Goal: Task Accomplishment & Management: Use online tool/utility

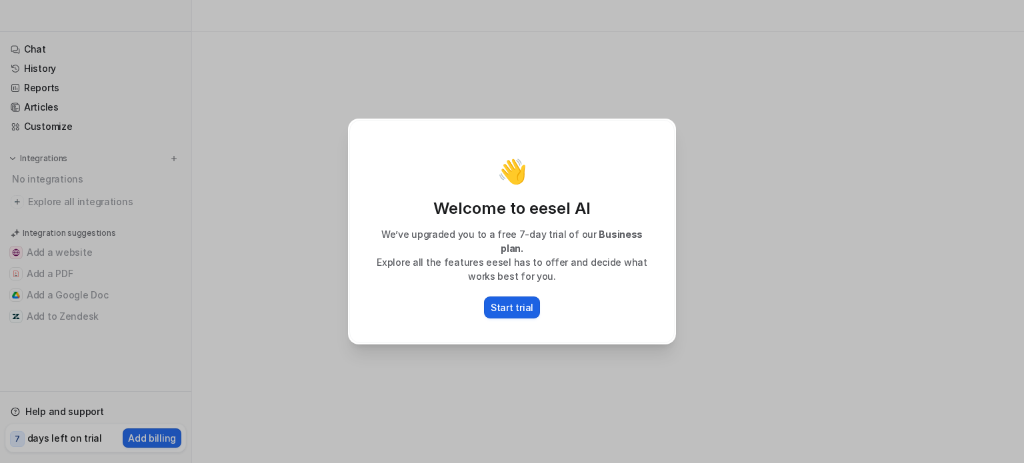
click at [511, 303] on p "Start trial" at bounding box center [512, 308] width 43 height 14
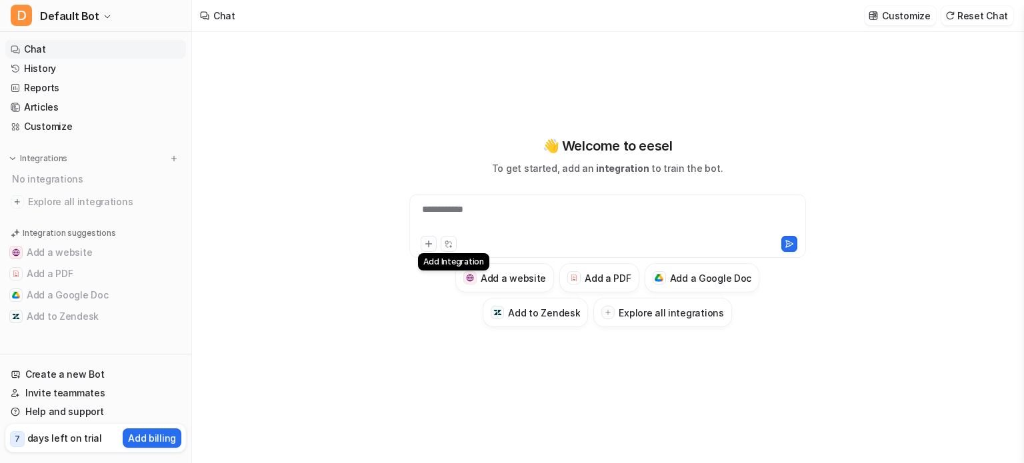
click at [424, 242] on icon at bounding box center [428, 243] width 9 height 9
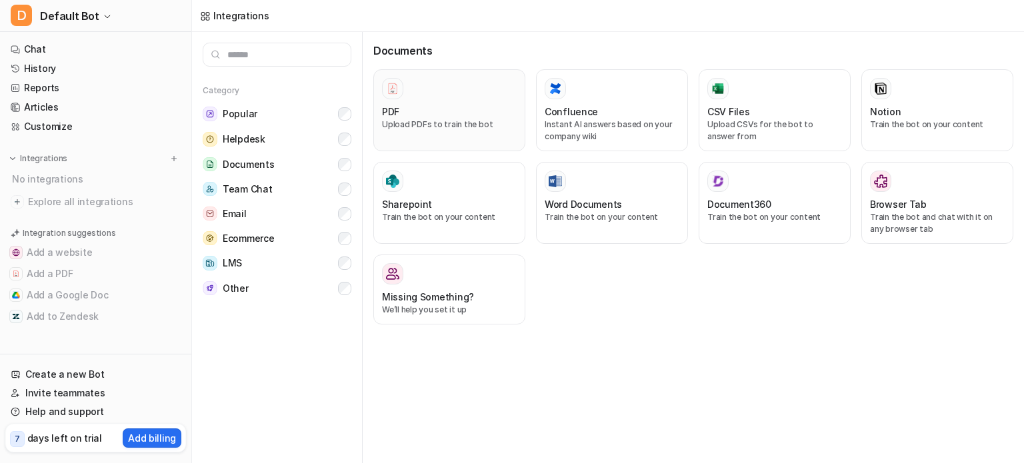
click at [434, 129] on p "Upload PDFs to train the bot" at bounding box center [449, 125] width 135 height 12
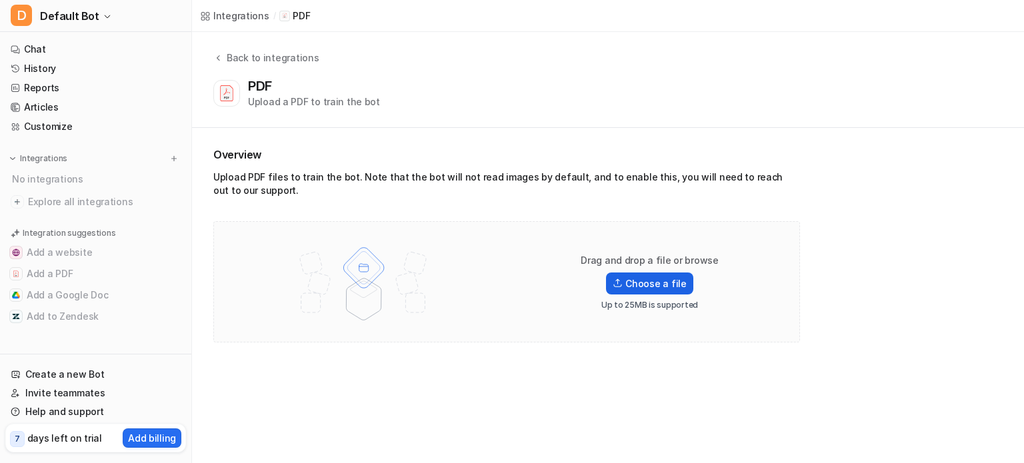
click at [648, 279] on label "Choose a file" at bounding box center [649, 284] width 87 height 22
click at [0, 0] on input "Choose a file" at bounding box center [0, 0] width 0 height 0
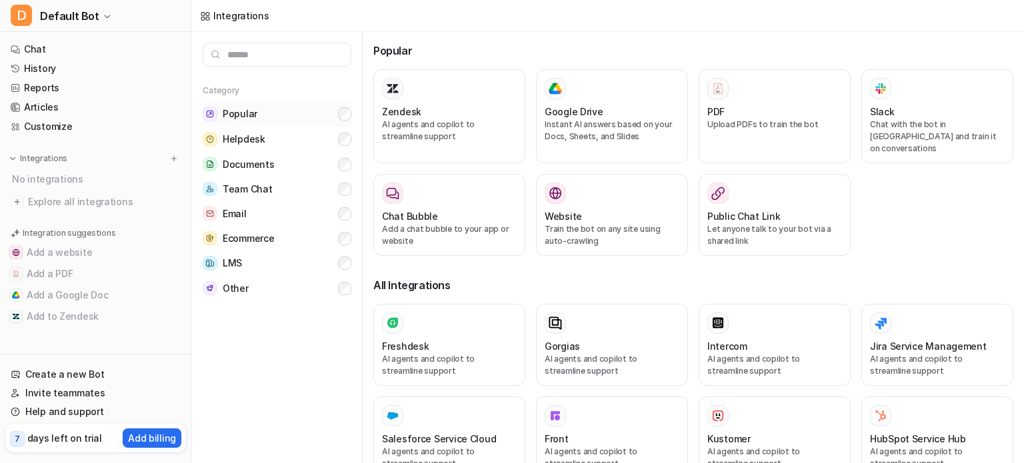
click at [336, 113] on button "Popular" at bounding box center [277, 113] width 149 height 25
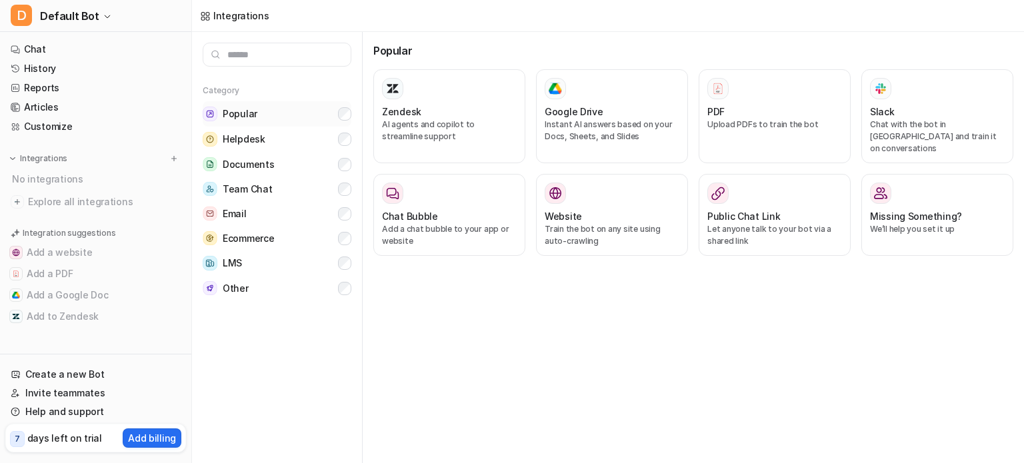
click at [337, 113] on button "Popular" at bounding box center [277, 113] width 149 height 25
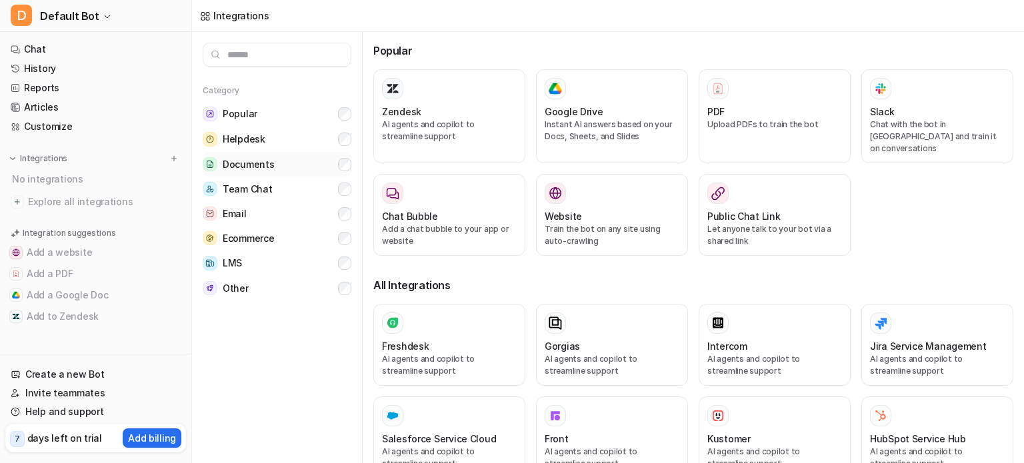
click at [262, 167] on span "Documents" at bounding box center [248, 164] width 51 height 13
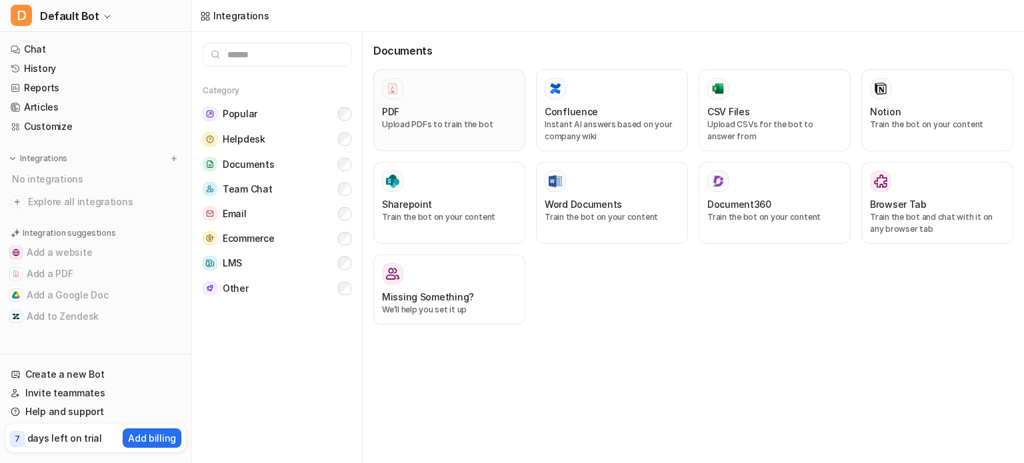
click at [413, 119] on p "Upload PDFs to train the bot" at bounding box center [449, 125] width 135 height 12
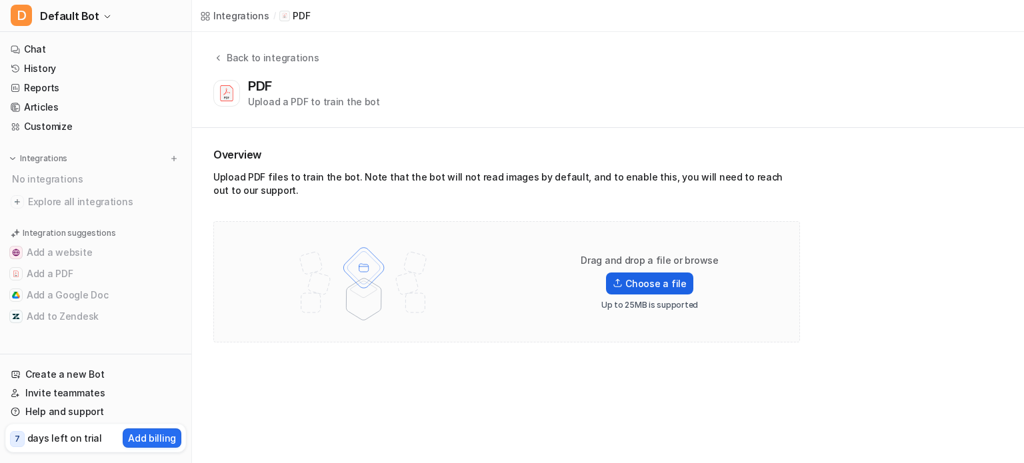
click at [658, 293] on label "Choose a file" at bounding box center [649, 284] width 87 height 22
click at [0, 0] on input "Choose a file" at bounding box center [0, 0] width 0 height 0
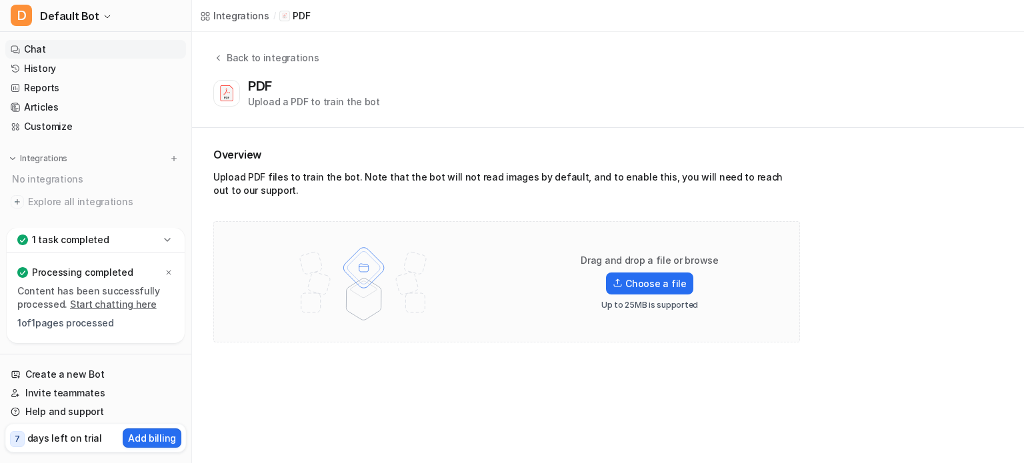
click at [46, 47] on link "Chat" at bounding box center [95, 49] width 181 height 19
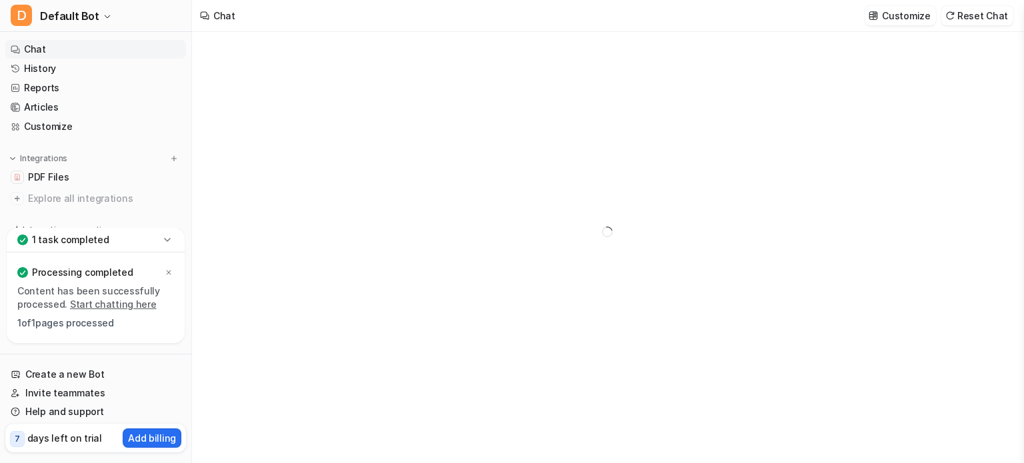
type textarea "**********"
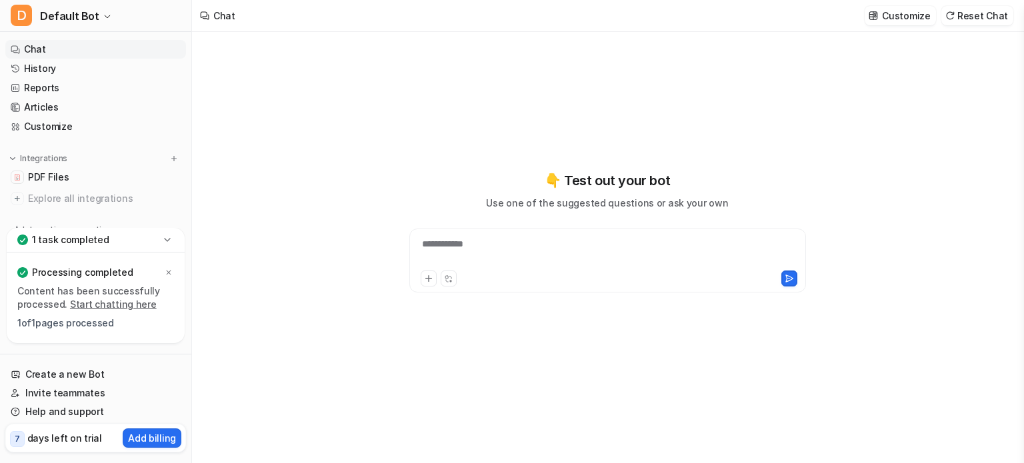
click at [509, 243] on div "**********" at bounding box center [608, 252] width 390 height 31
click at [423, 281] on button at bounding box center [429, 279] width 16 height 16
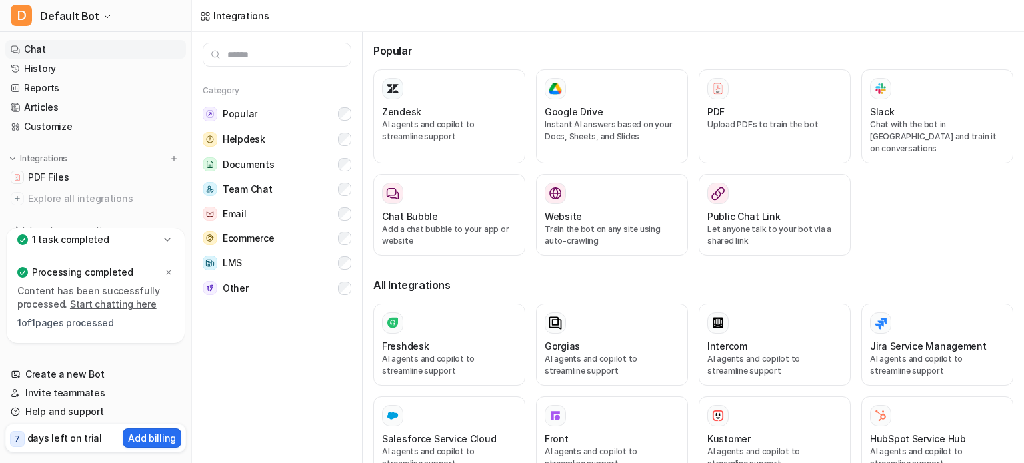
click at [53, 44] on link "Chat" at bounding box center [95, 49] width 181 height 19
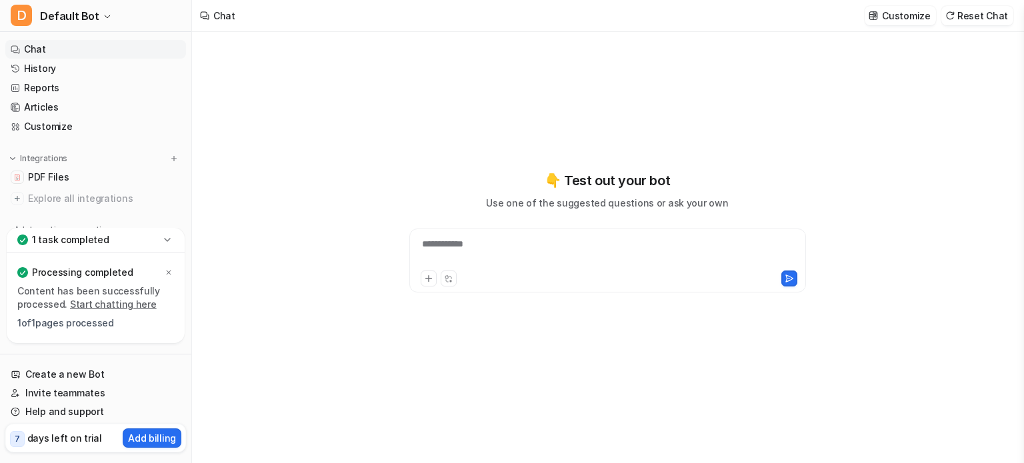
click at [485, 255] on div "**********" at bounding box center [608, 252] width 390 height 31
paste div
click at [789, 281] on icon at bounding box center [788, 278] width 7 height 7
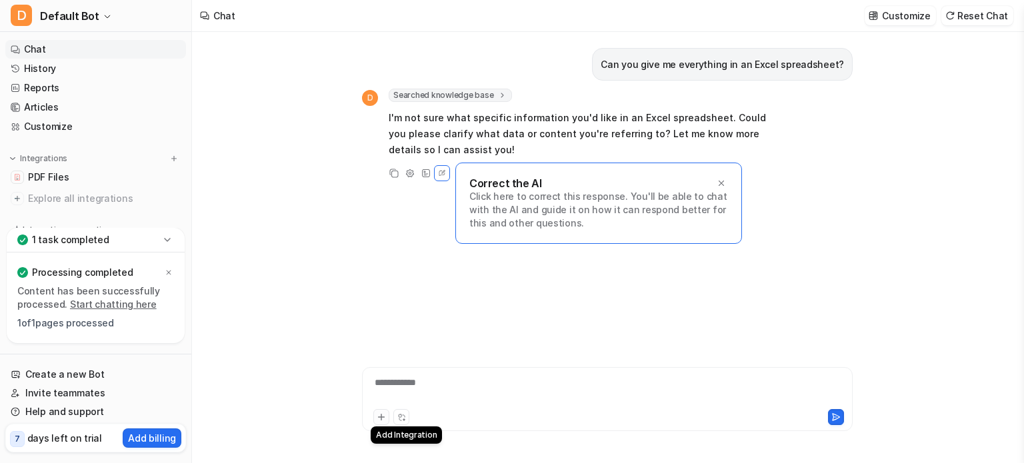
click at [381, 423] on button at bounding box center [381, 417] width 16 height 16
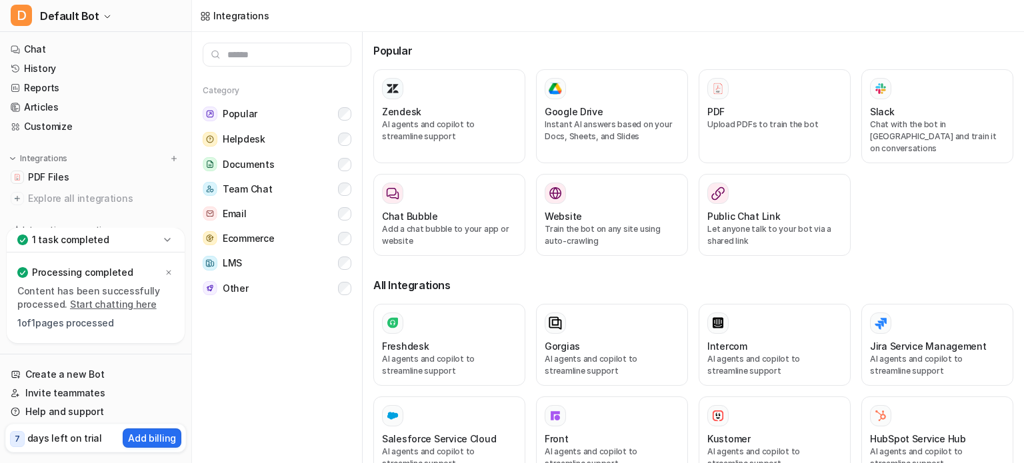
click at [379, 420] on button "Salesforce Service Cloud AI agents and copilot to streamline support" at bounding box center [449, 438] width 152 height 82
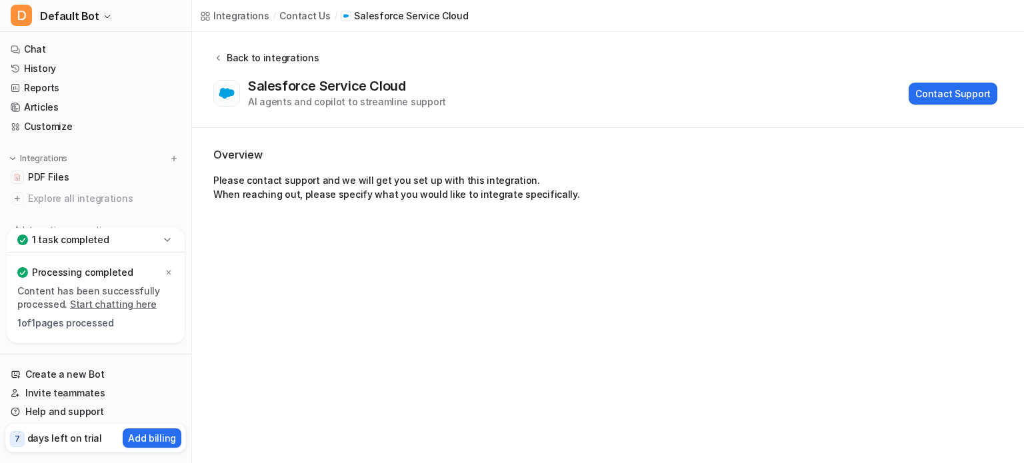
click at [218, 62] on icon at bounding box center [217, 58] width 9 height 10
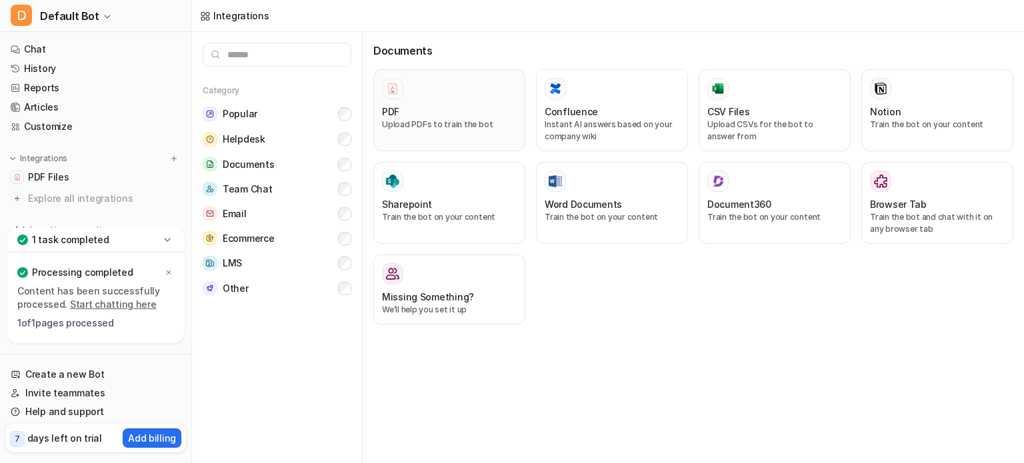
click at [433, 124] on p "Upload PDFs to train the bot" at bounding box center [449, 125] width 135 height 12
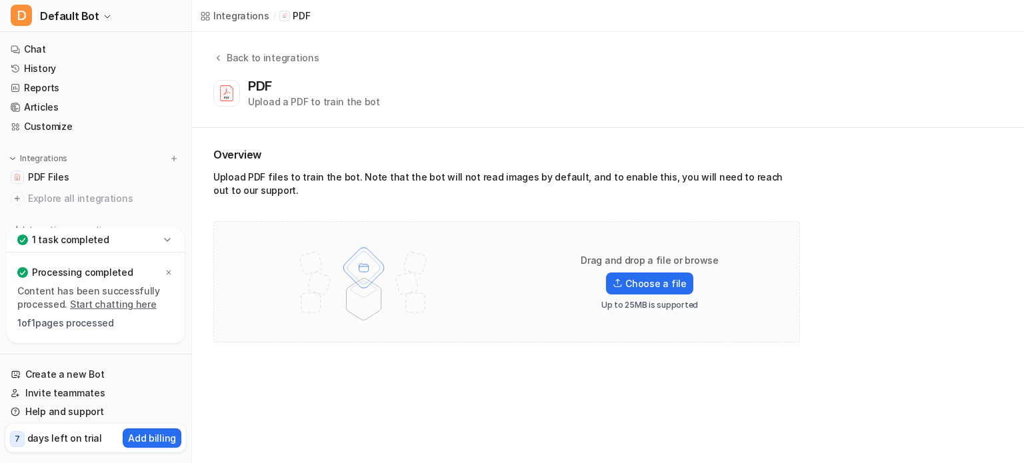
click at [647, 295] on div "Drag and drop a file or browse Choose a file Up to 25MB is supported" at bounding box center [650, 282] width 171 height 57
click at [651, 287] on label "Choose a file" at bounding box center [649, 284] width 87 height 22
click at [0, 0] on input "Choose a file" at bounding box center [0, 0] width 0 height 0
click at [103, 305] on link "Start chatting here" at bounding box center [113, 304] width 87 height 11
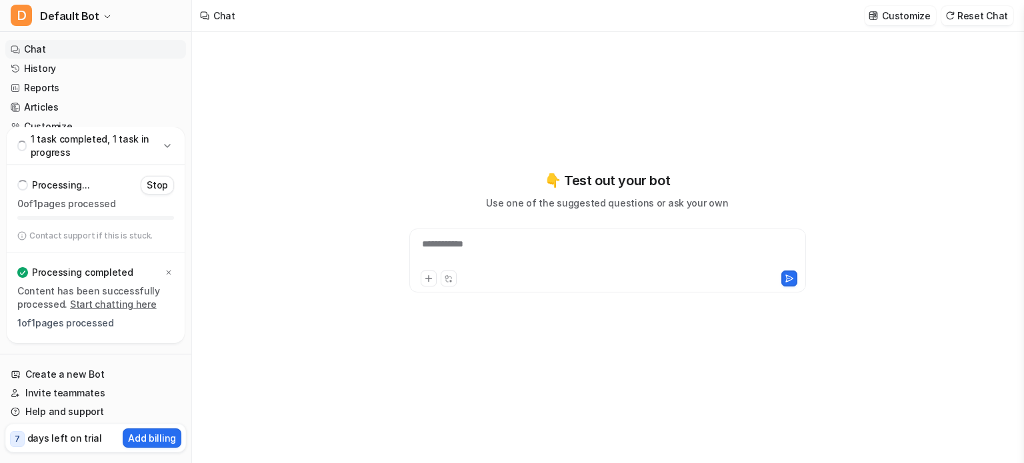
click at [585, 243] on div "**********" at bounding box center [608, 252] width 390 height 31
paste div
click at [789, 281] on icon at bounding box center [788, 278] width 7 height 7
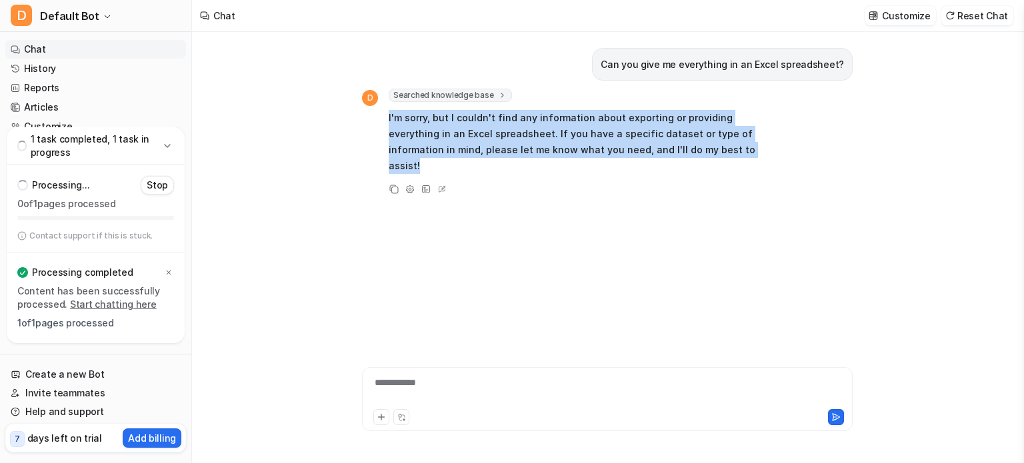
copy p "I'm sorry, but I couldn't find any information about exporting or providing eve…"
drag, startPoint x: 641, startPoint y: 147, endPoint x: 384, endPoint y: 117, distance: 258.5
click at [384, 117] on div "D Searched knowledge base search_queries : [ "Excel spreadsheet download", "exp…" at bounding box center [570, 132] width 417 height 87
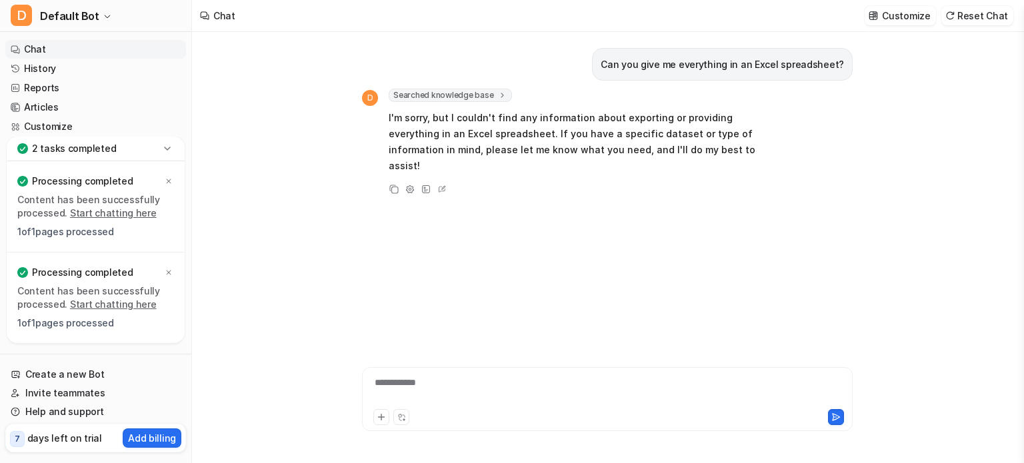
drag, startPoint x: 670, startPoint y: 149, endPoint x: 390, endPoint y: 111, distance: 282.6
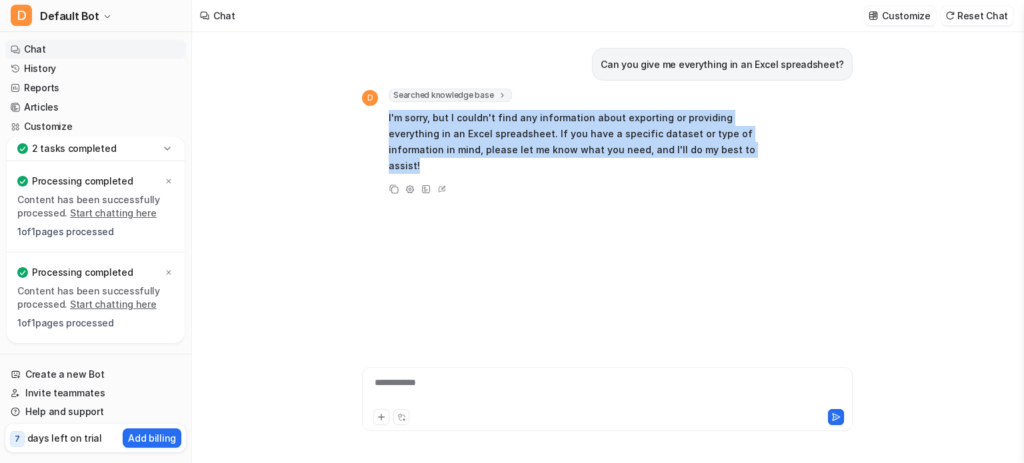
drag, startPoint x: 387, startPoint y: 112, endPoint x: 685, endPoint y: 152, distance: 300.7
click at [685, 152] on div "D Searched knowledge base search_queries : [ "Excel spreadsheet download", "exp…" at bounding box center [570, 132] width 417 height 87
copy p "I'm sorry, but I couldn't find any information about exporting or providing eve…"
